Goal: Task Accomplishment & Management: Use online tool/utility

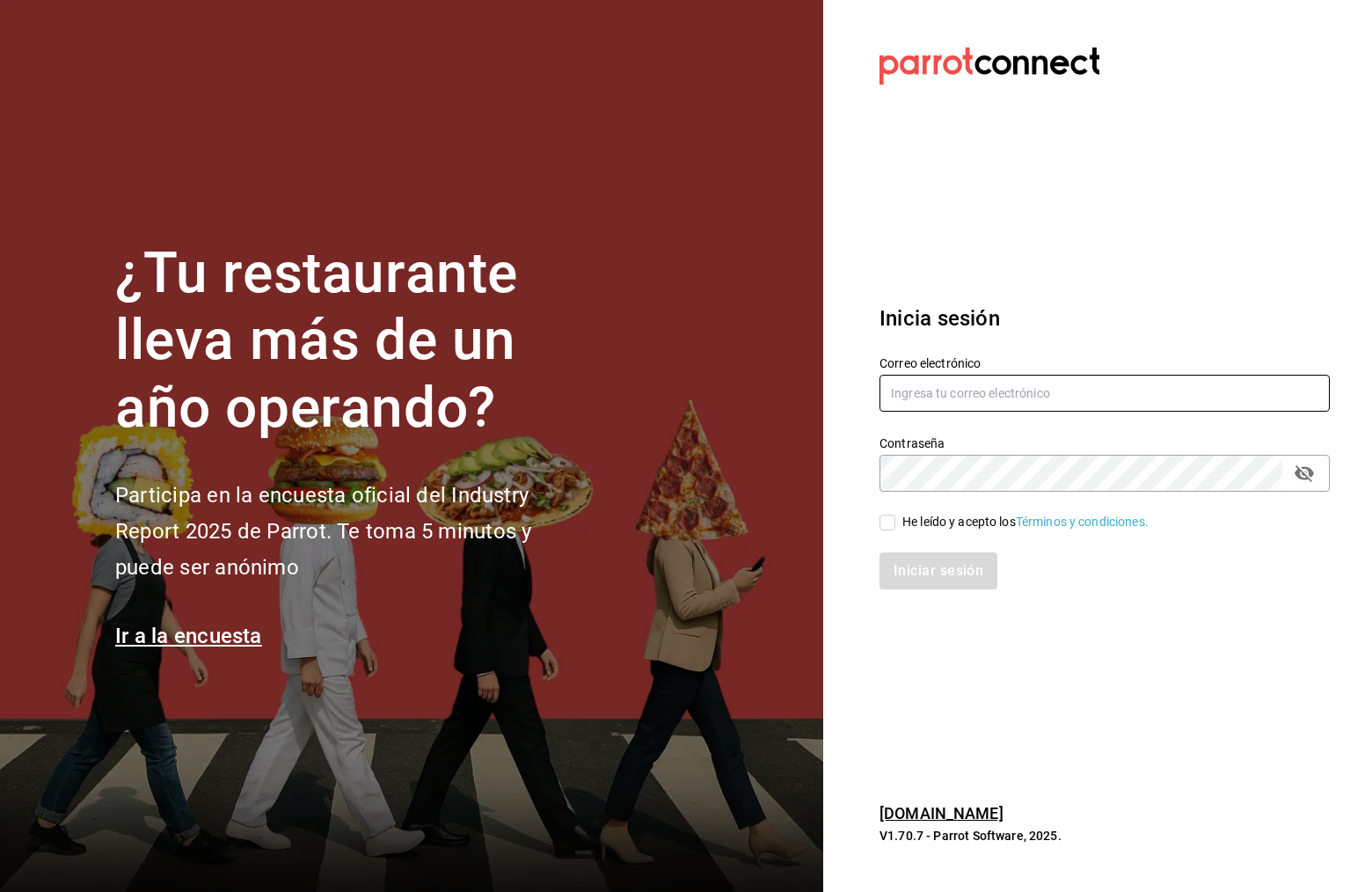
type input "[PERSON_NAME][EMAIL_ADDRESS][PERSON_NAME][DOMAIN_NAME]"
click at [892, 519] on input "He leído y acepto los Términos y condiciones." at bounding box center [888, 522] width 16 height 16
checkbox input "true"
click at [950, 569] on button "Iniciar sesión" at bounding box center [939, 571] width 120 height 37
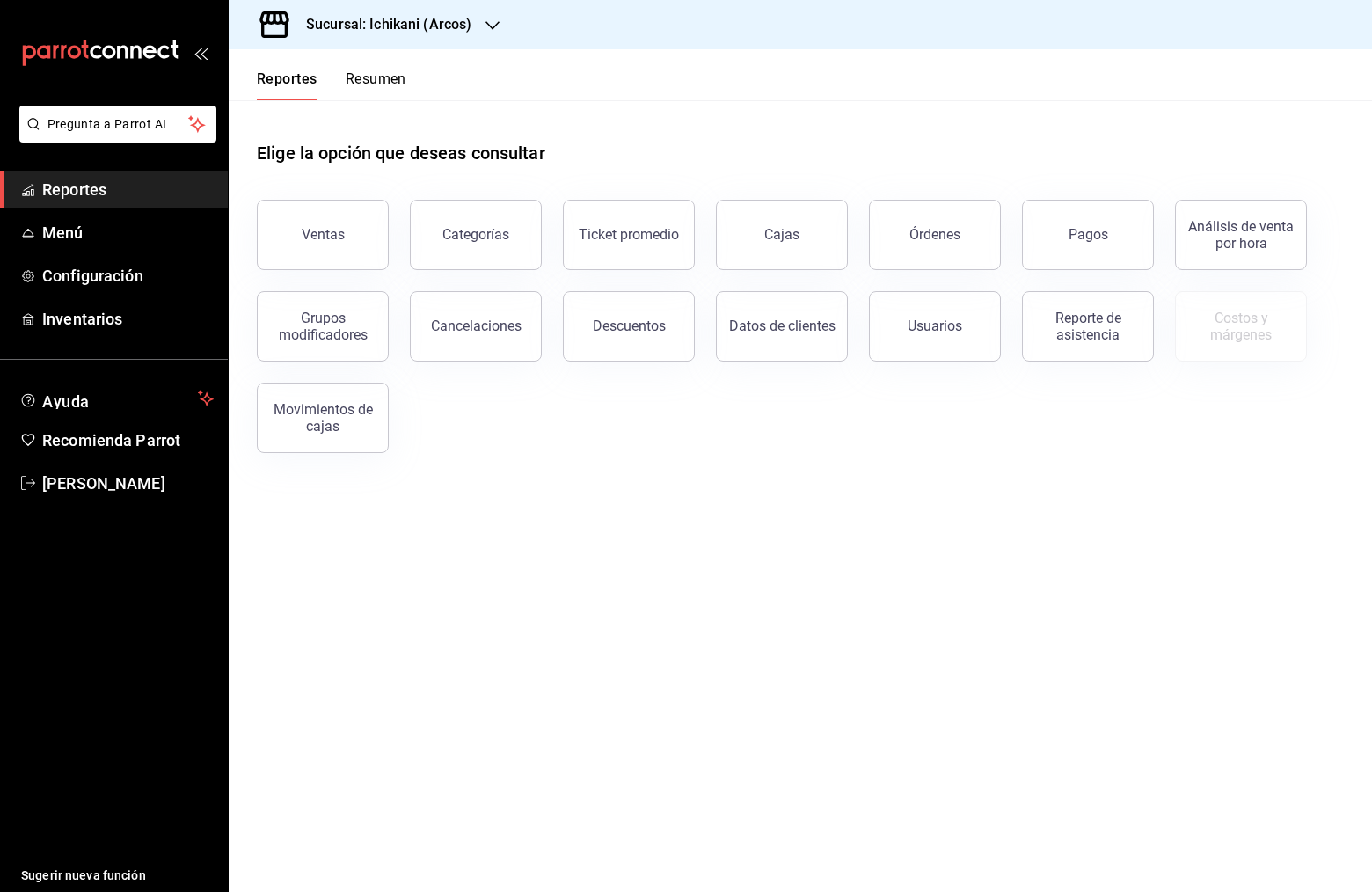
click at [494, 28] on icon "button" at bounding box center [493, 26] width 14 height 14
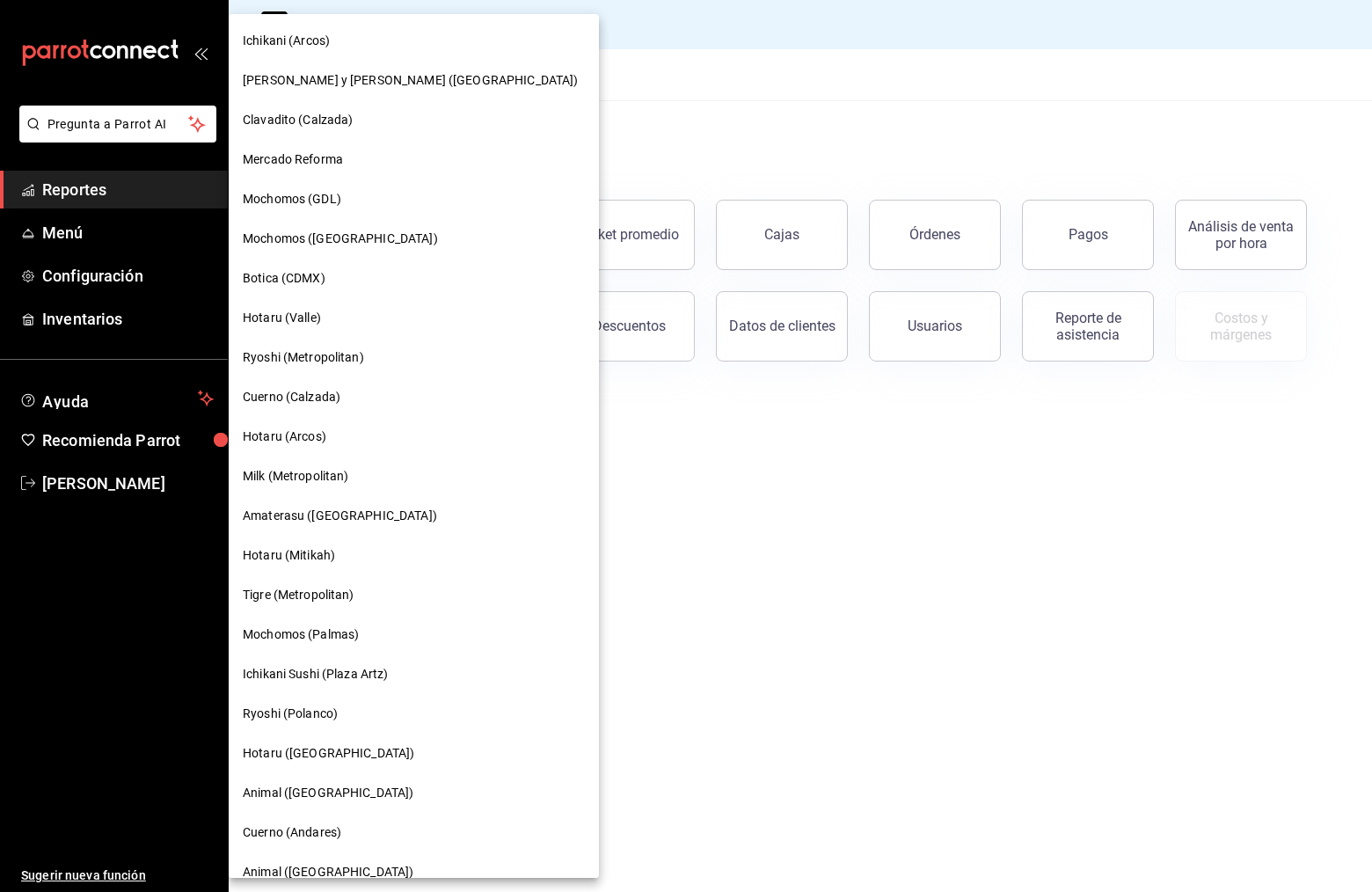
click at [341, 359] on span "Ryoshi (Metropolitan)" at bounding box center [303, 357] width 122 height 19
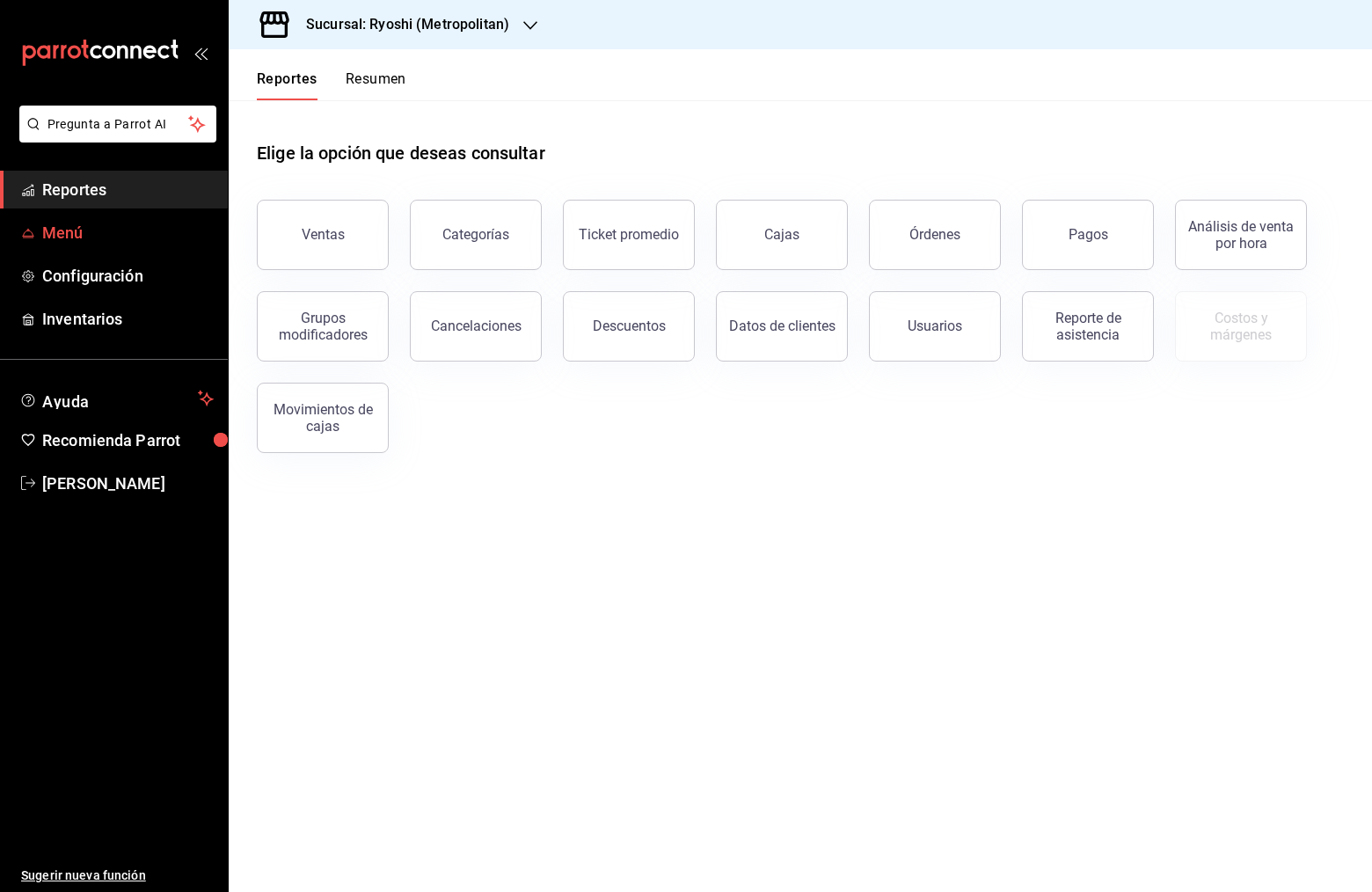
click at [92, 235] on span "Menú" at bounding box center [128, 233] width 172 height 24
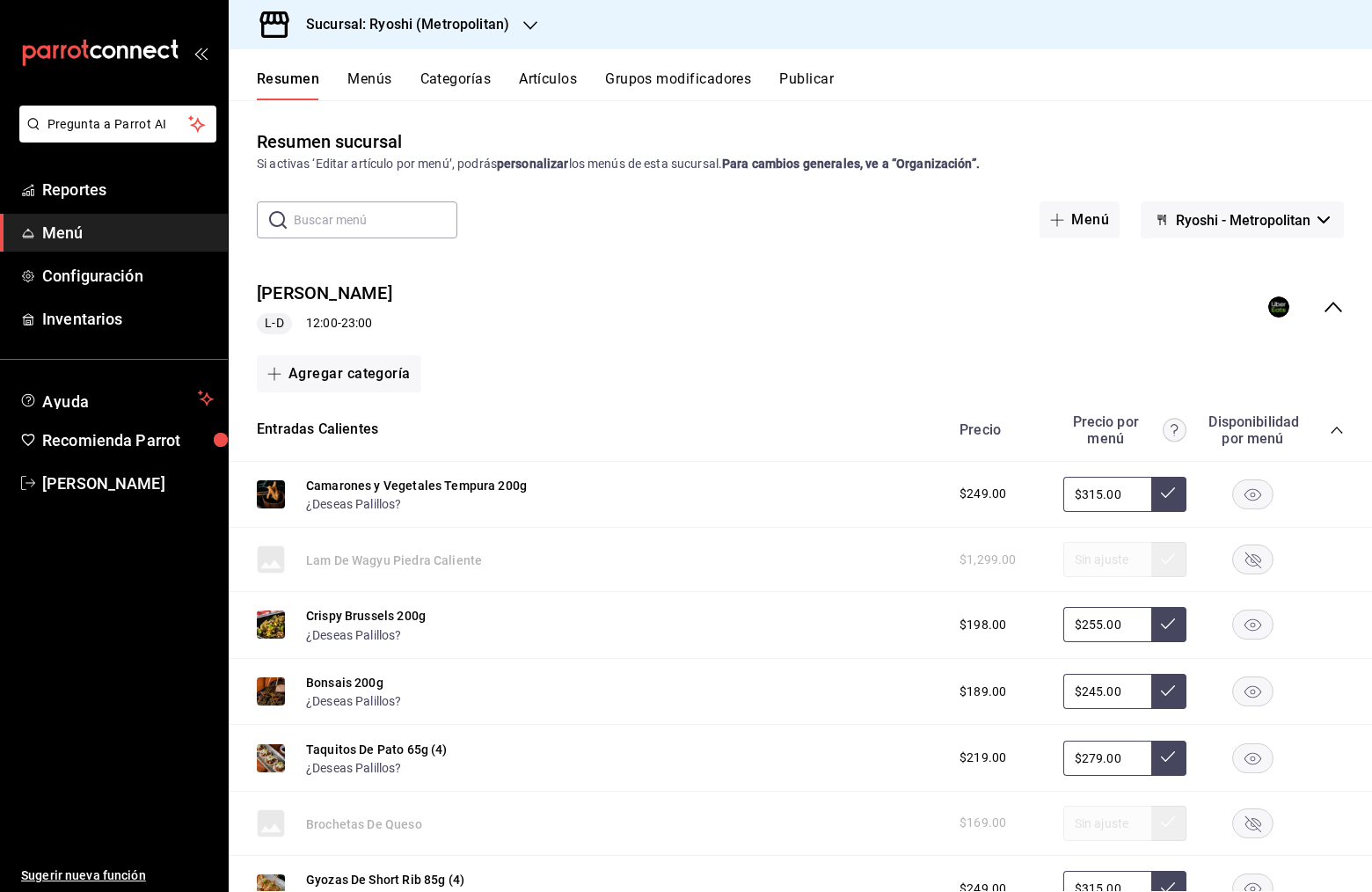
click at [1344, 317] on div "[PERSON_NAME] Mty L-D 12:00 - 23:00" at bounding box center [800, 307] width 1144 height 82
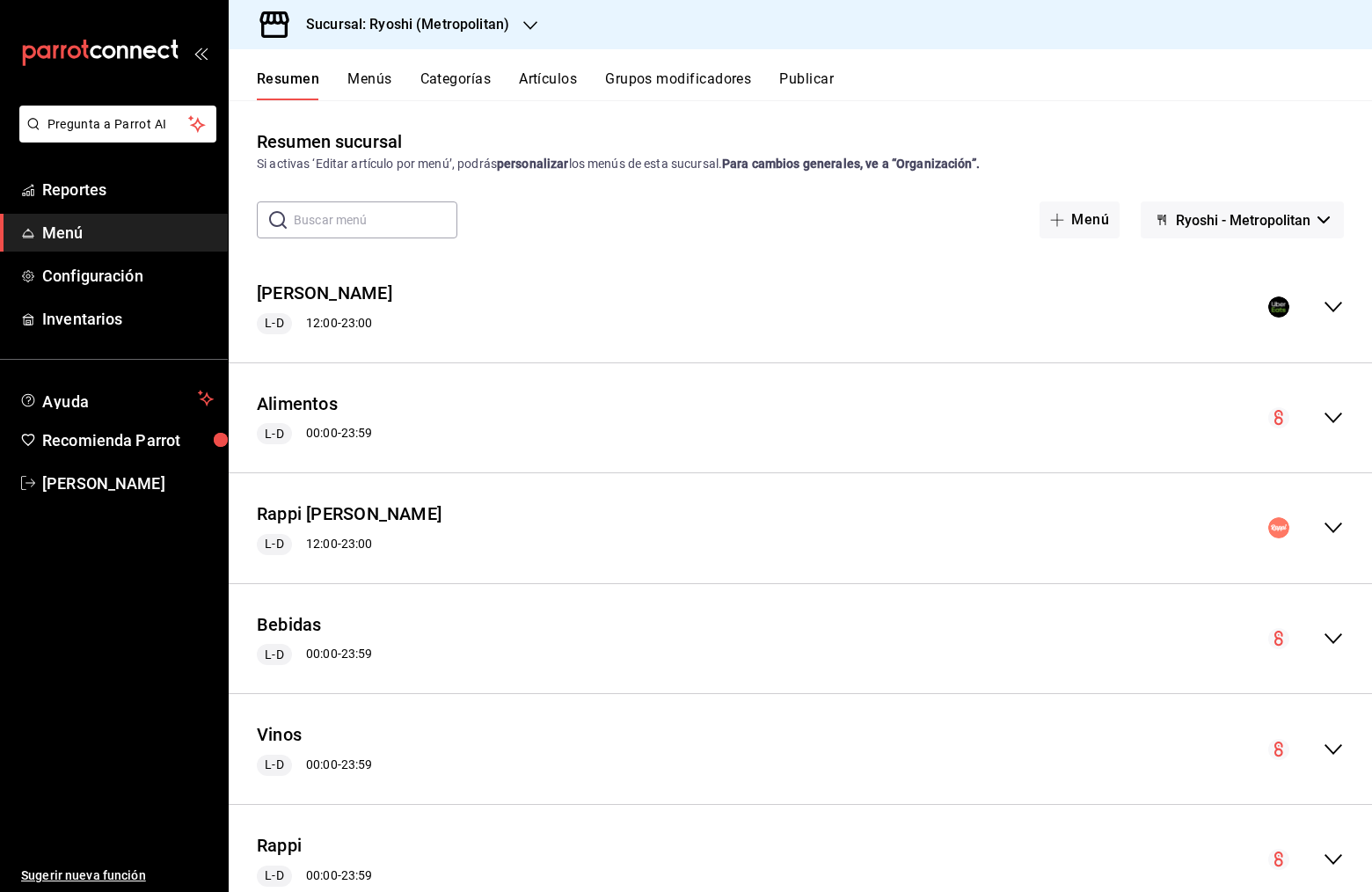
click at [1336, 309] on icon "collapse-menu-row" at bounding box center [1334, 307] width 18 height 11
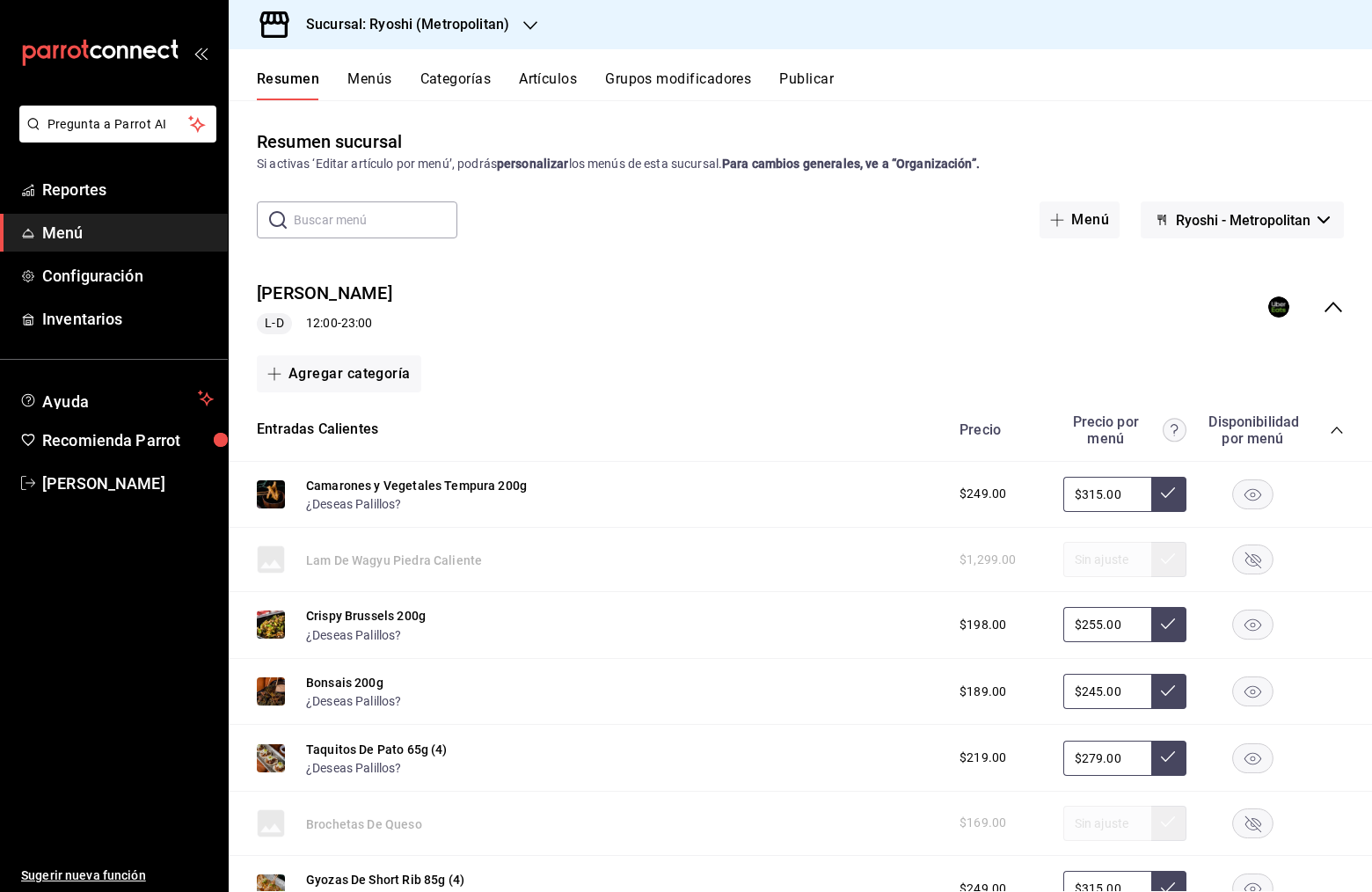
click at [1328, 220] on icon "button" at bounding box center [1324, 220] width 12 height 7
click at [1255, 303] on li "Potaru Metropolitan" at bounding box center [1242, 309] width 163 height 43
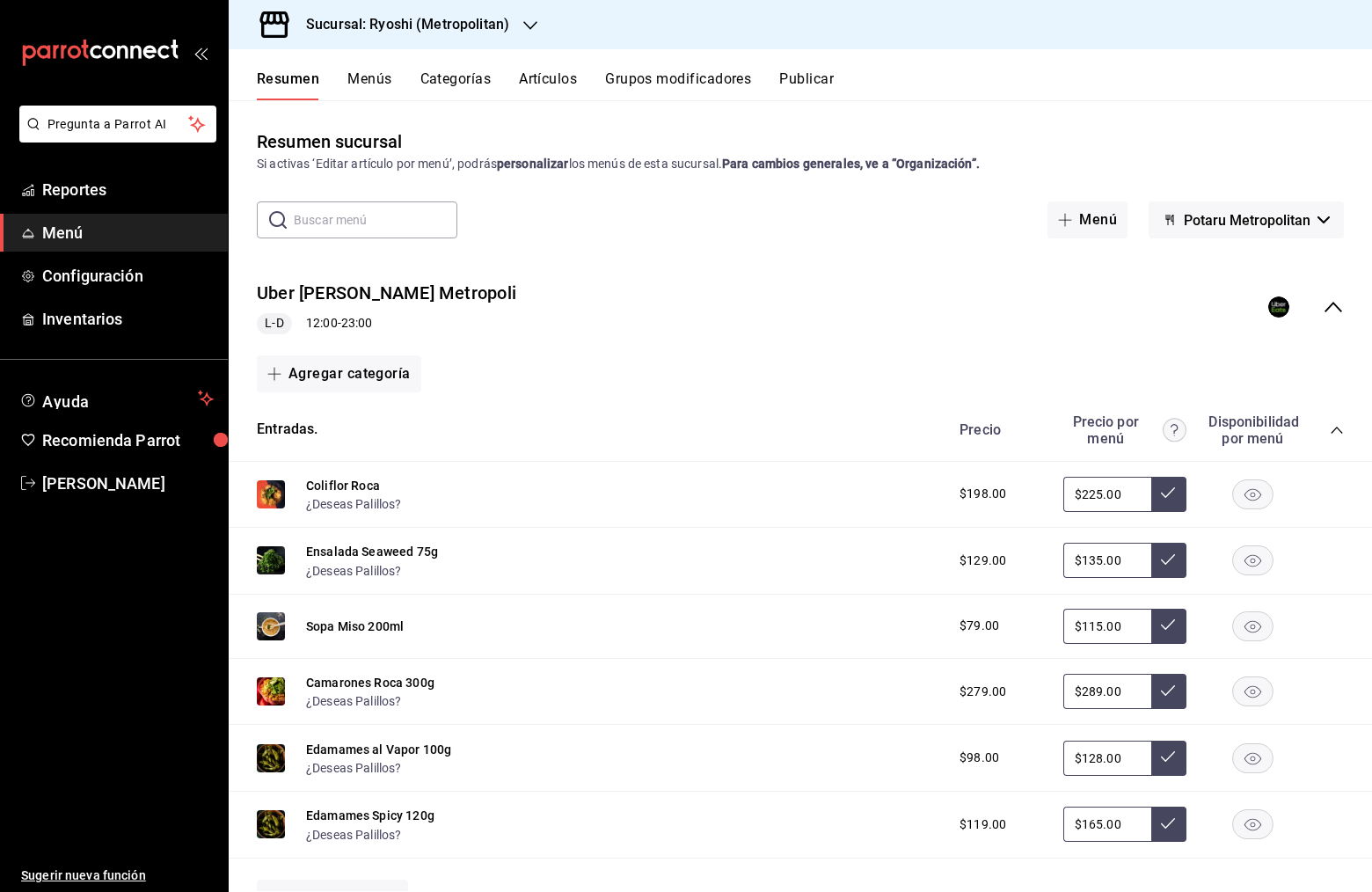
click at [1328, 303] on icon "collapse-menu-row" at bounding box center [1334, 307] width 21 height 21
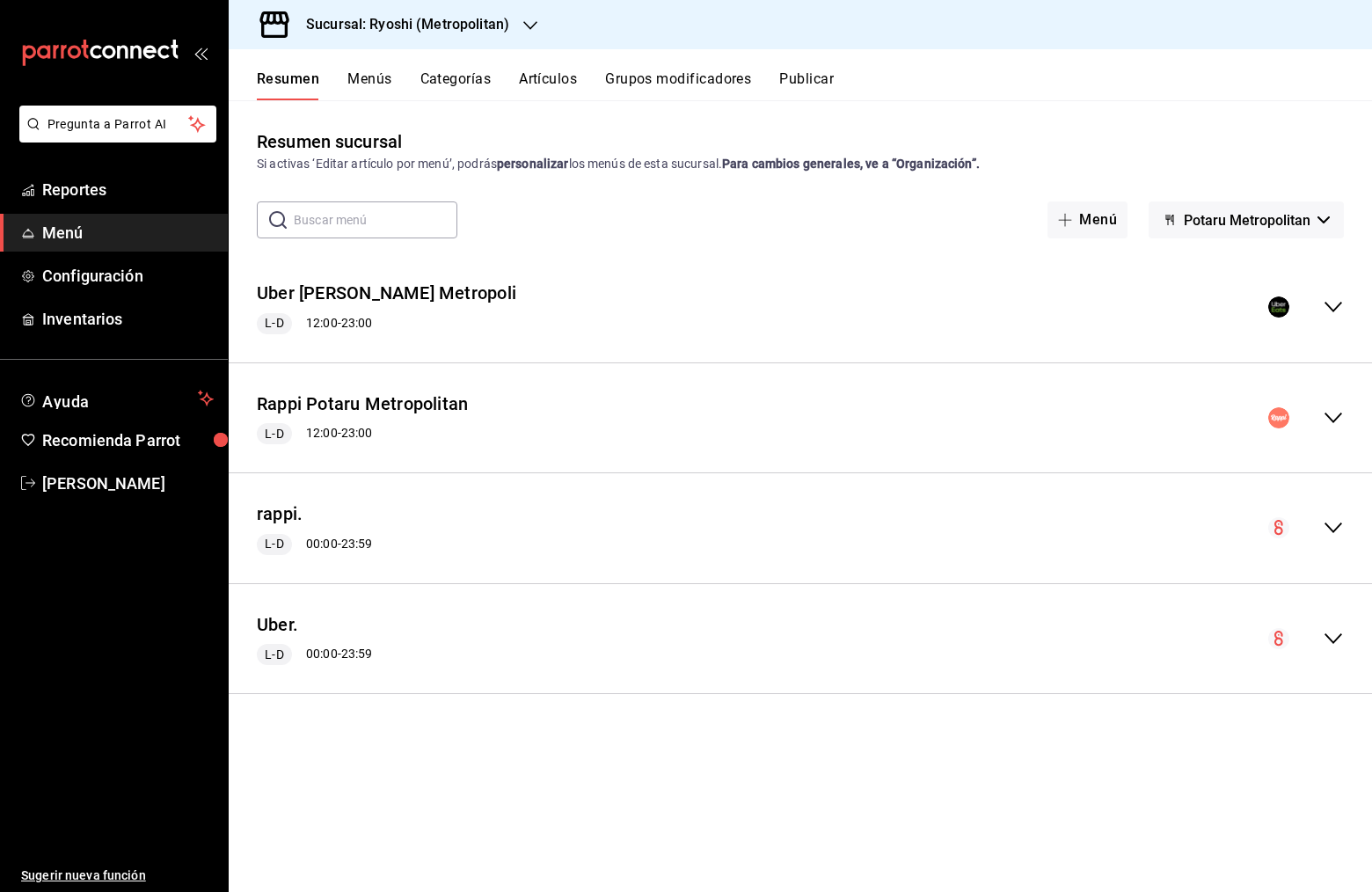
click at [1343, 527] on icon "collapse-menu-row" at bounding box center [1334, 528] width 21 height 21
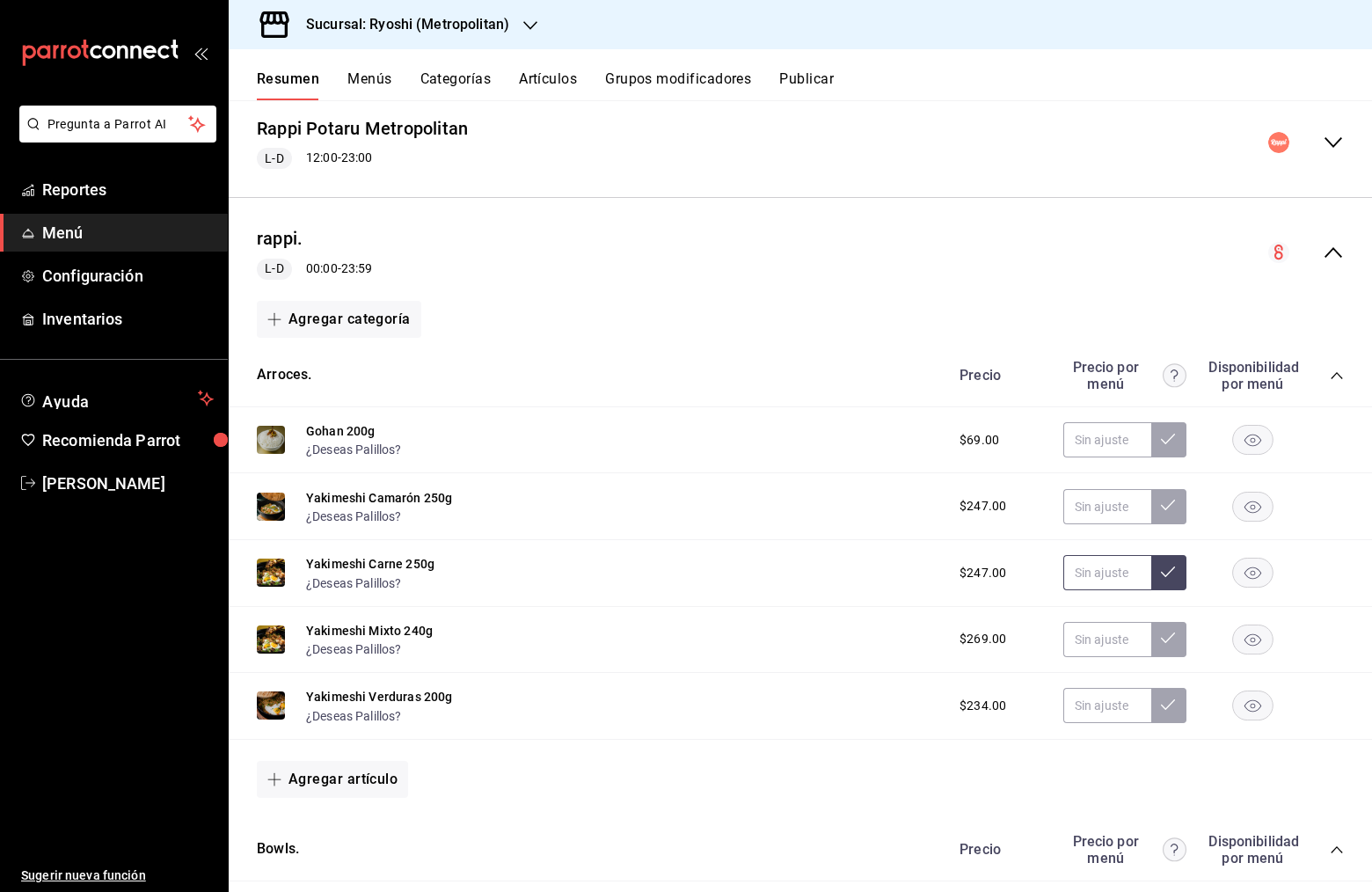
scroll to position [310, 0]
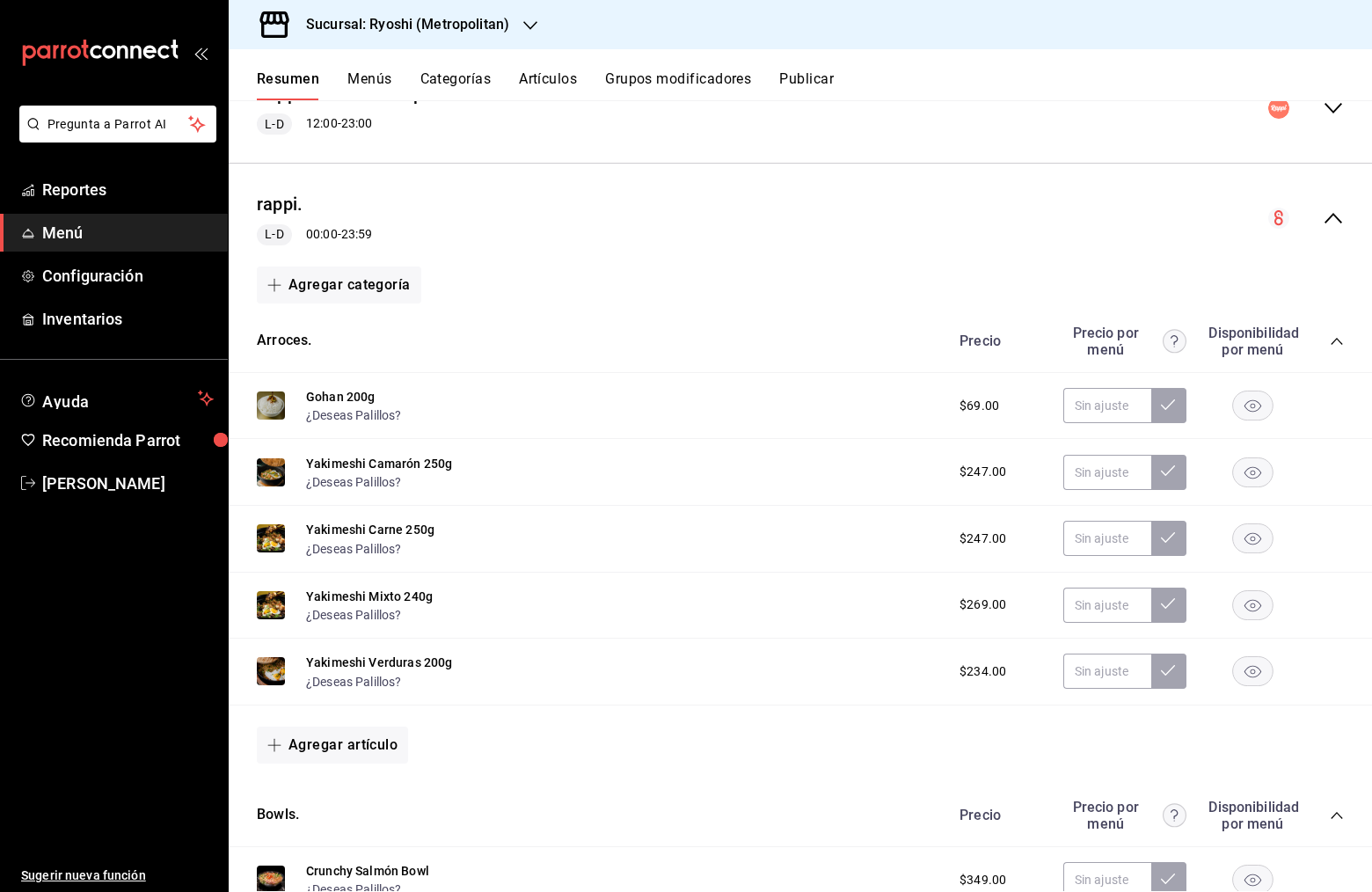
click at [1338, 215] on icon "collapse-menu-row" at bounding box center [1334, 219] width 21 height 21
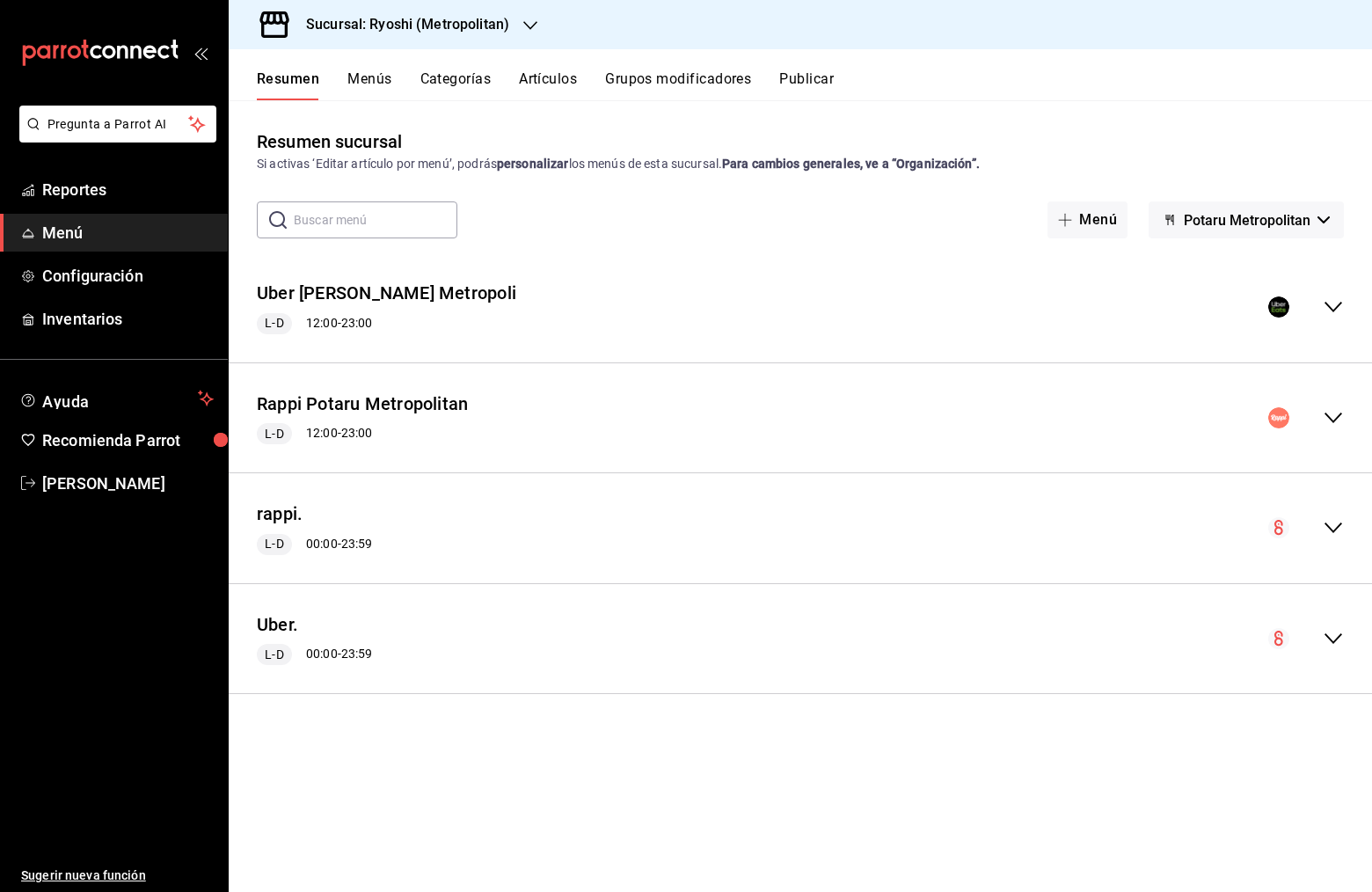
scroll to position [0, 0]
click at [1328, 219] on icon "button" at bounding box center [1324, 220] width 12 height 7
click at [1255, 259] on li "Ryoshi - Metropolitan" at bounding box center [1246, 267] width 163 height 43
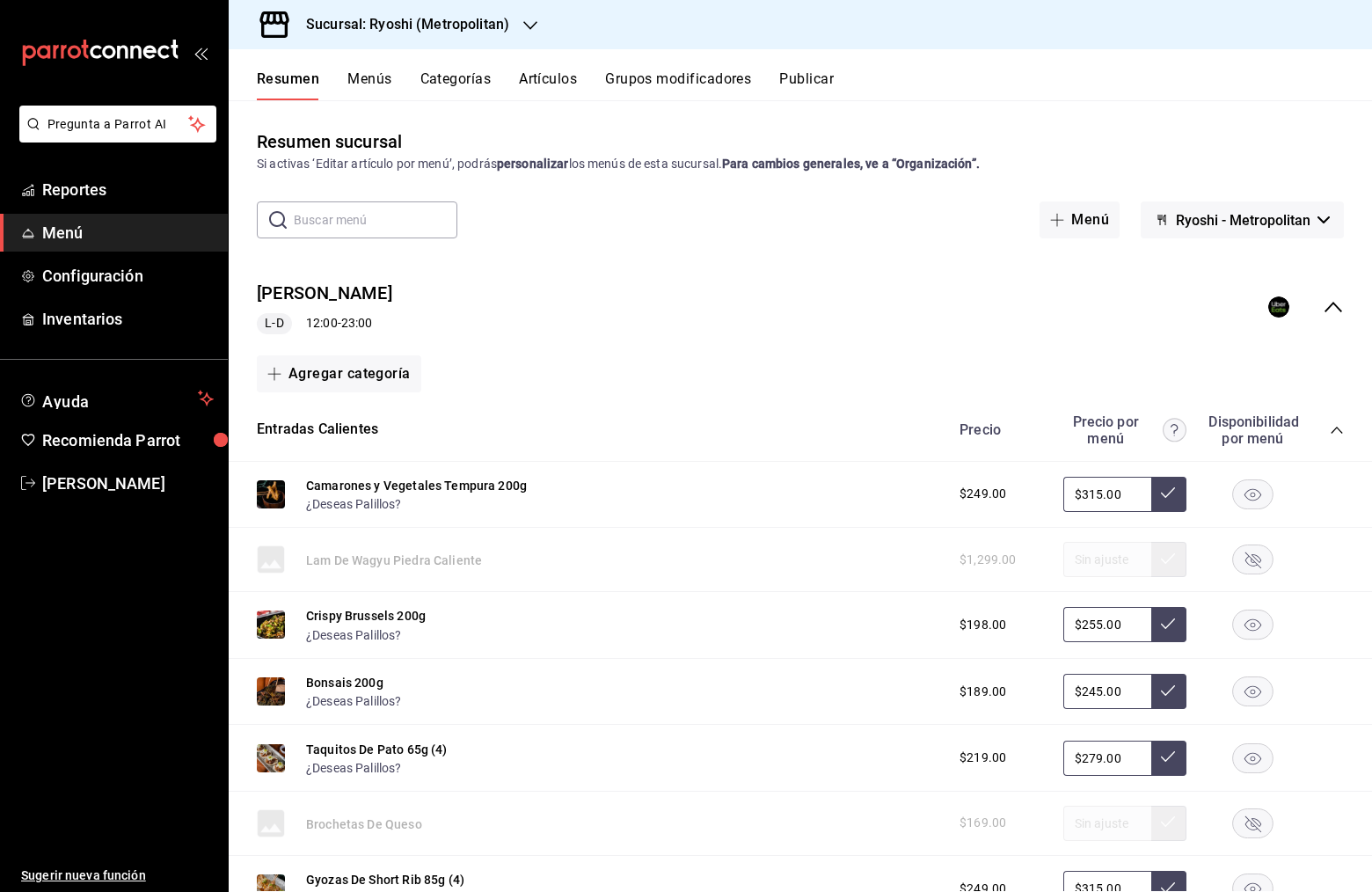
click at [1332, 307] on icon "collapse-menu-row" at bounding box center [1334, 307] width 21 height 21
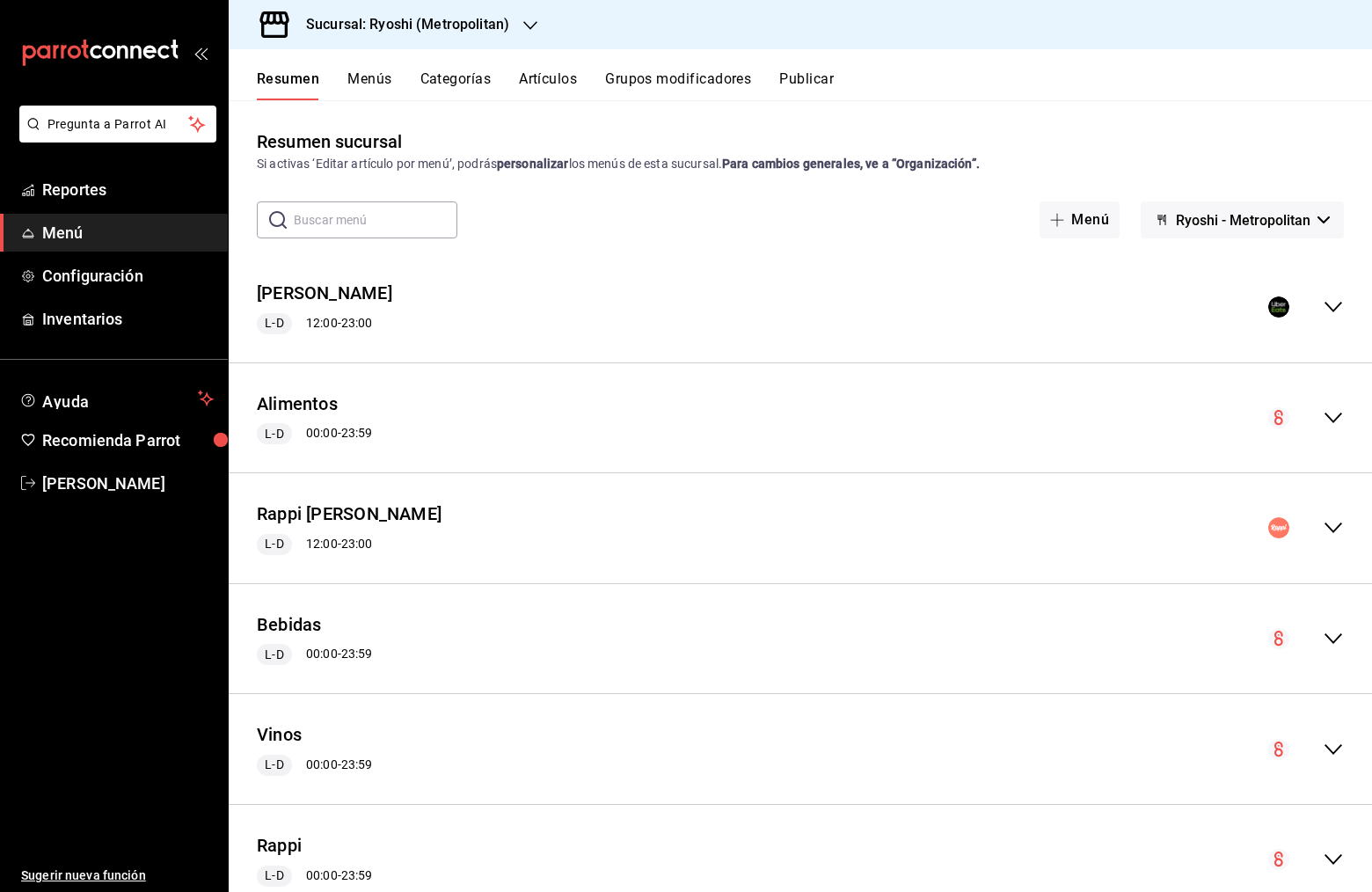
scroll to position [58, 0]
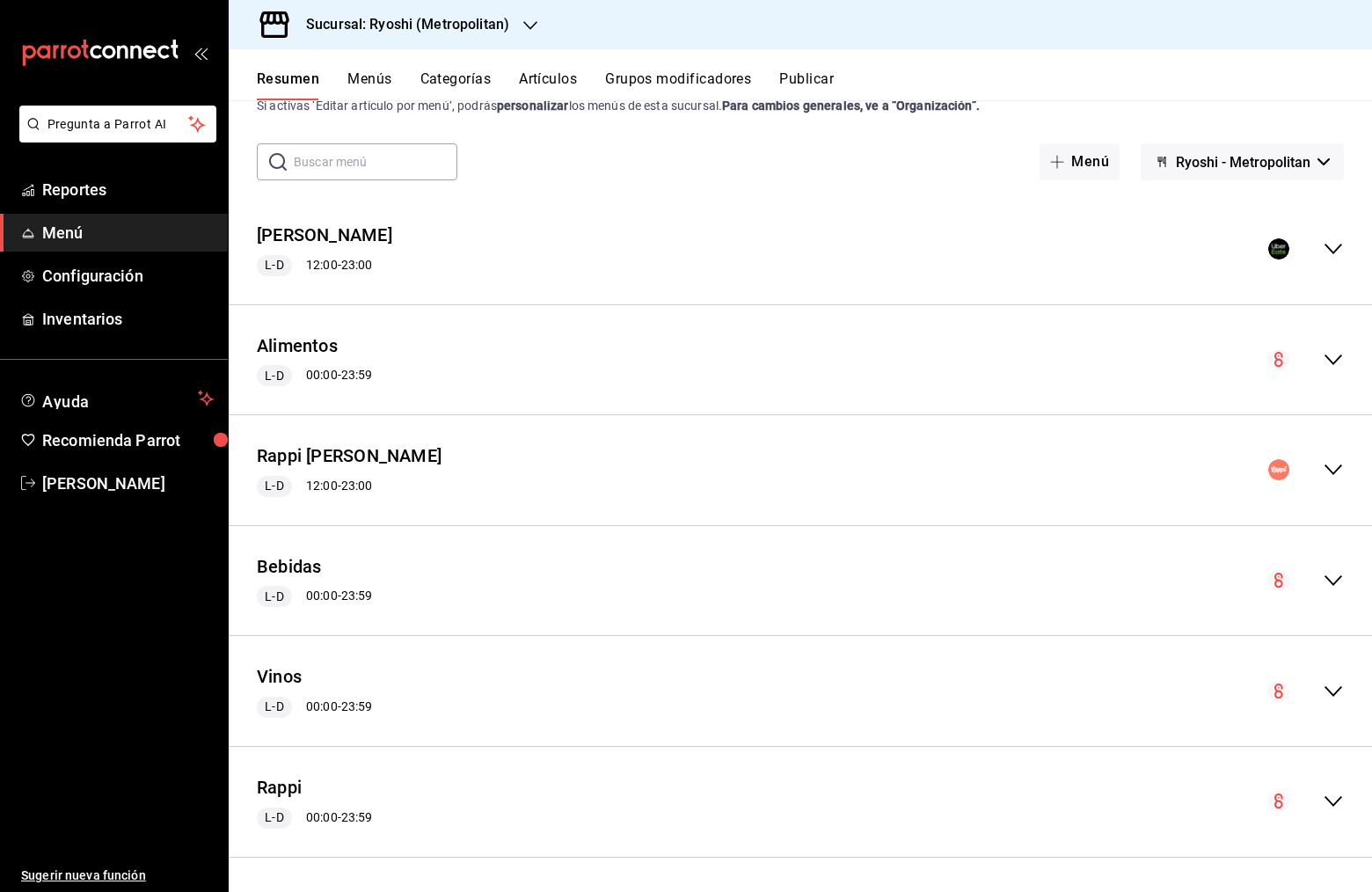
click at [1326, 359] on icon "collapse-menu-row" at bounding box center [1334, 360] width 21 height 21
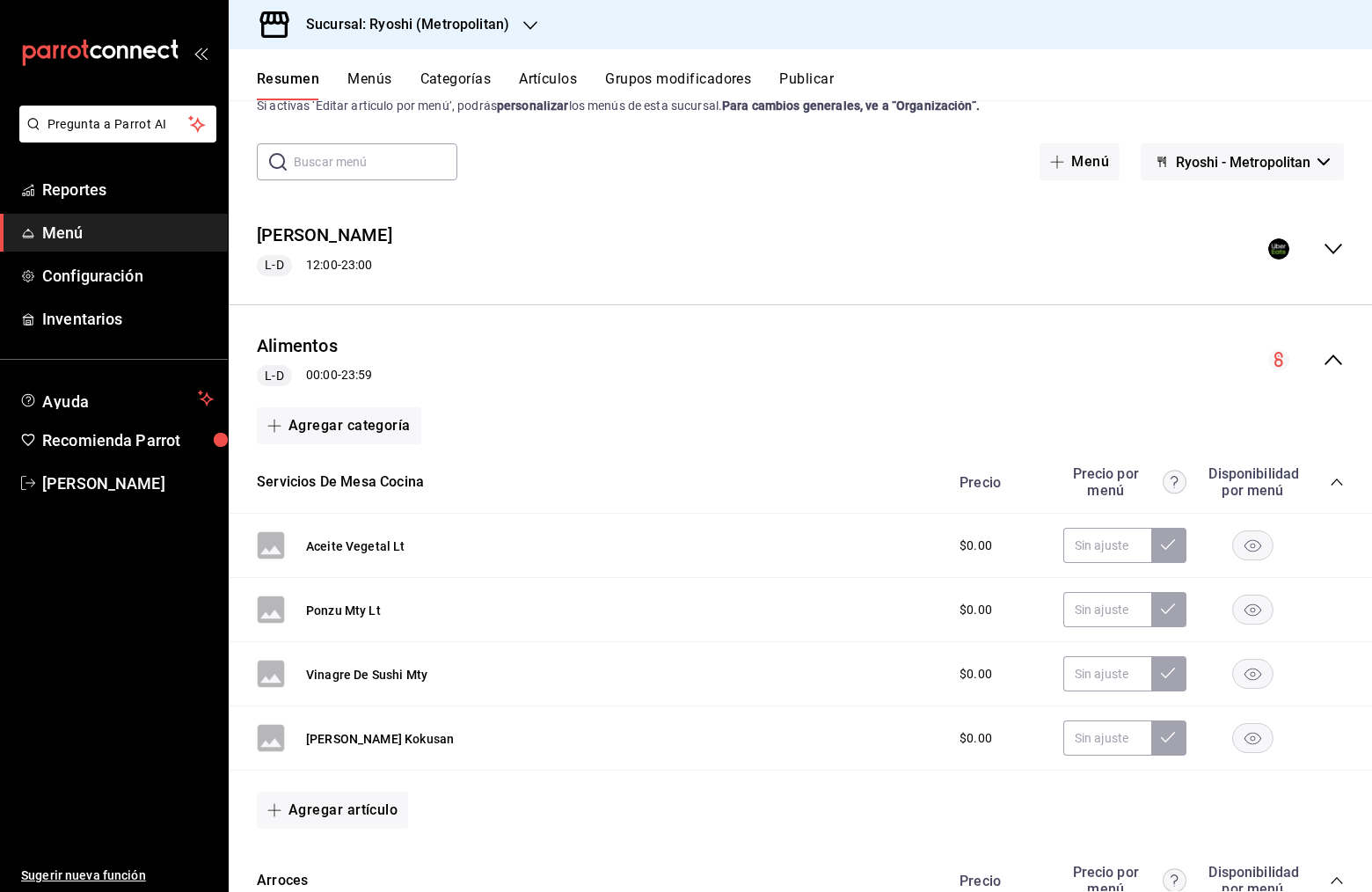
click at [1326, 360] on icon "collapse-menu-row" at bounding box center [1334, 360] width 21 height 21
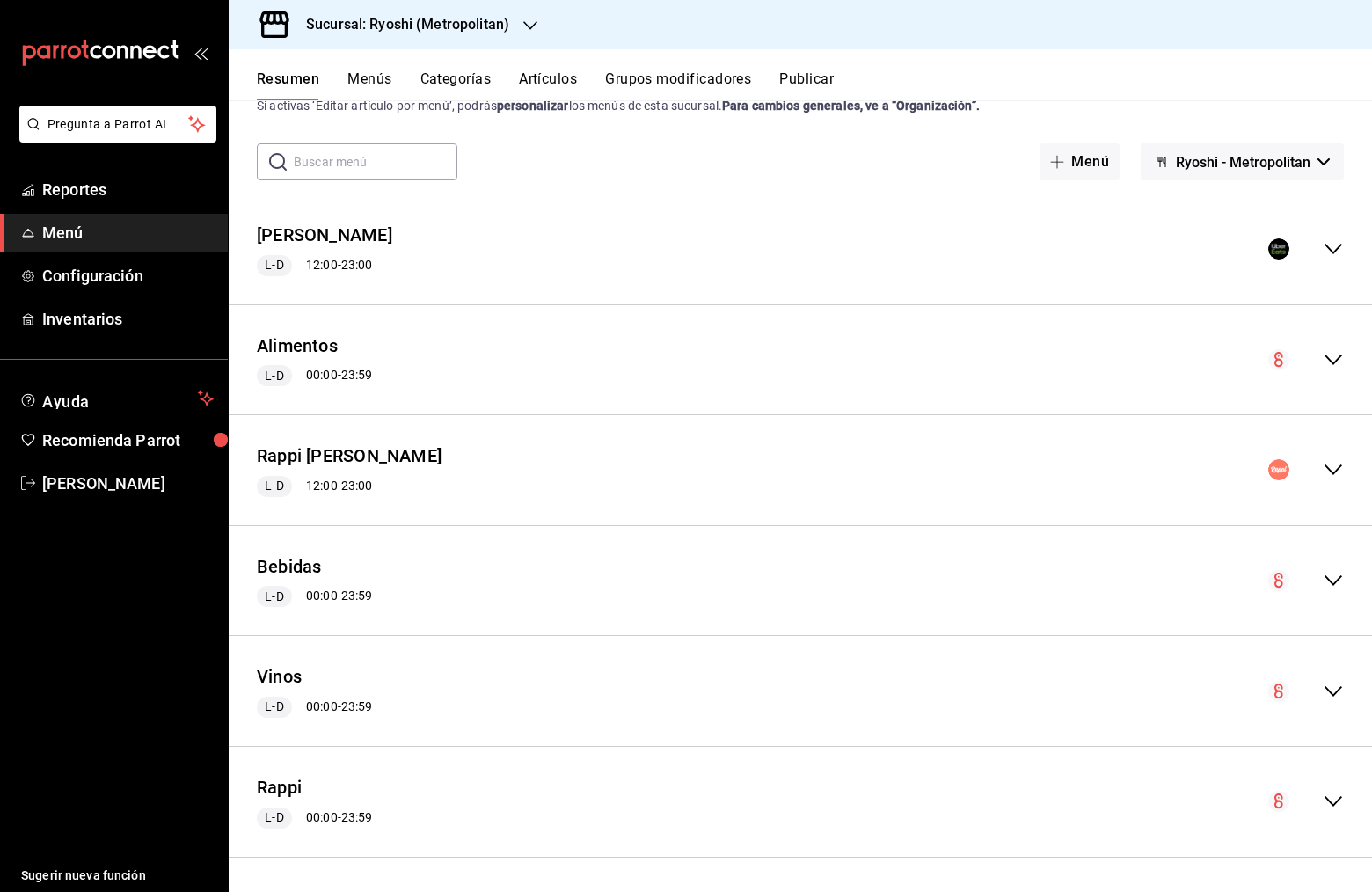
click at [1326, 252] on icon "collapse-menu-row" at bounding box center [1334, 249] width 21 height 21
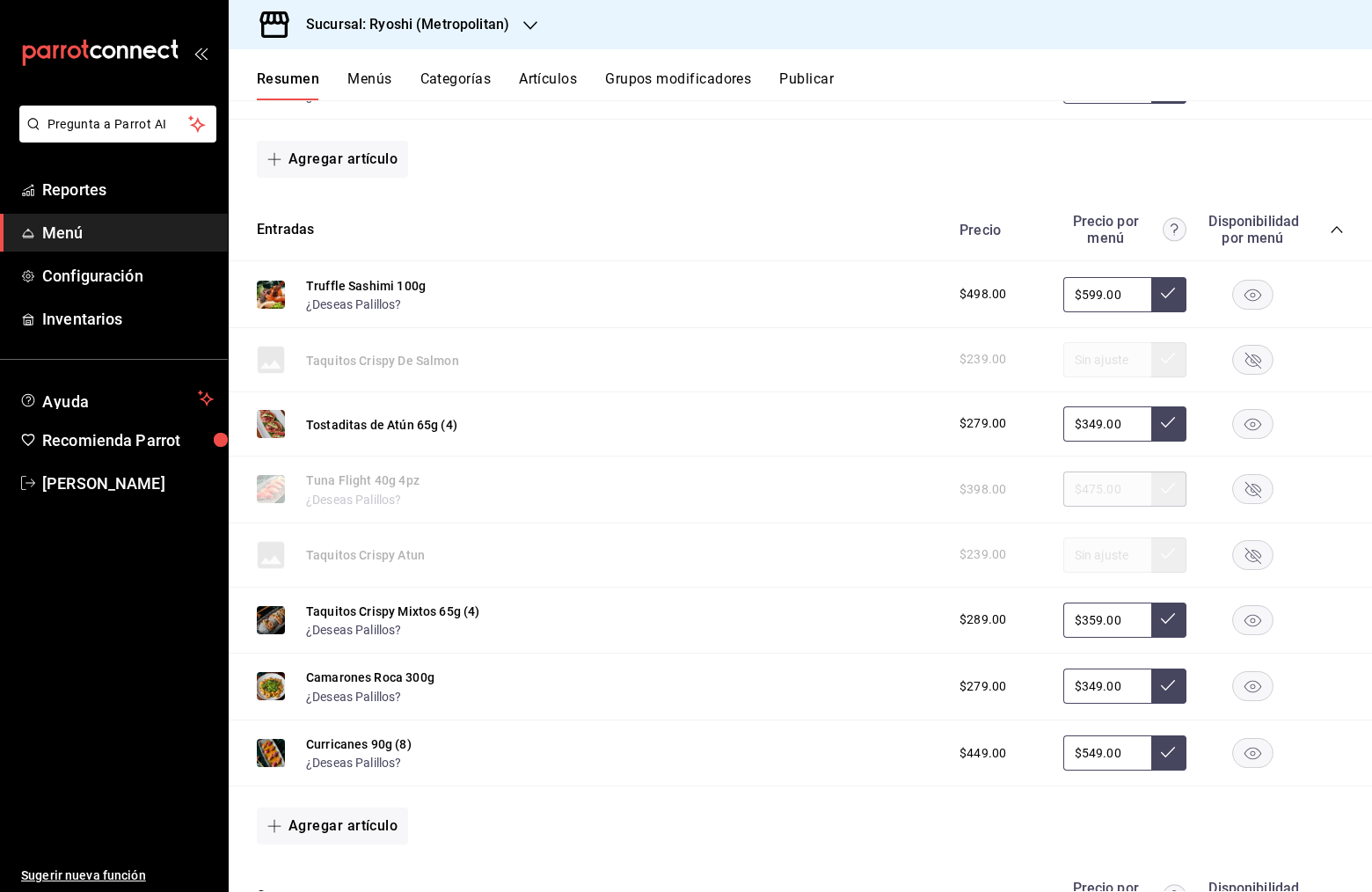
scroll to position [1276, 0]
